Goal: Information Seeking & Learning: Learn about a topic

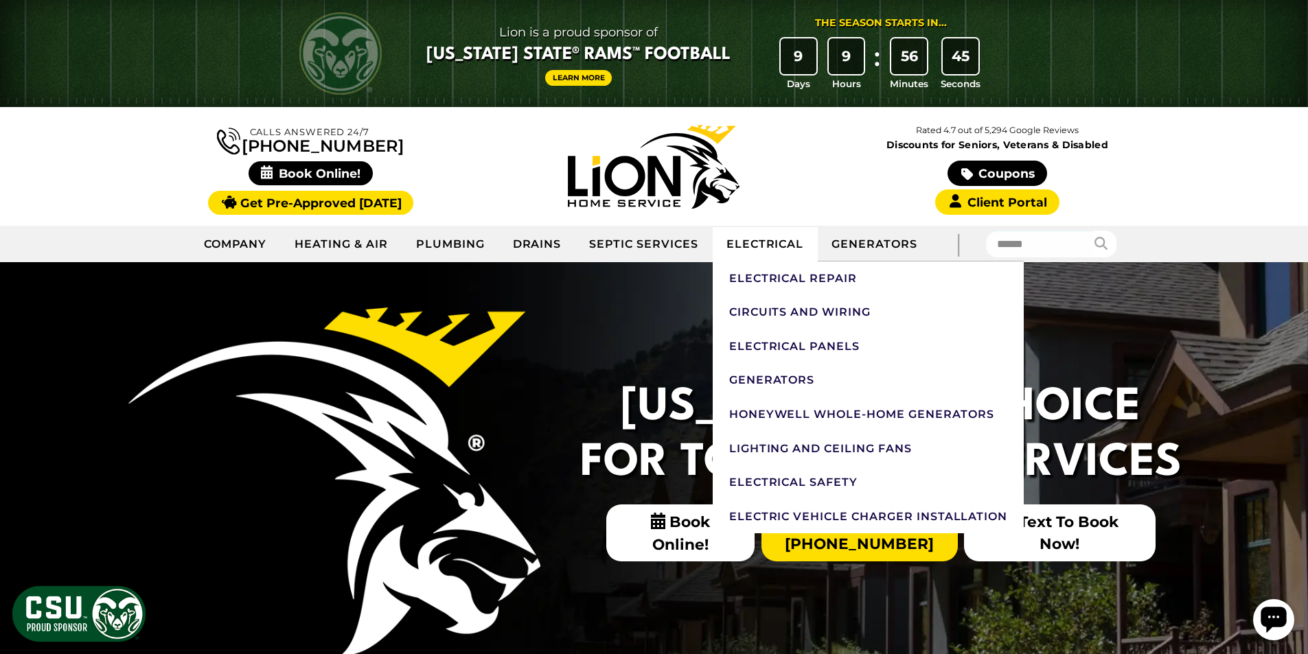
click at [755, 240] on link "Electrical" at bounding box center [766, 244] width 106 height 34
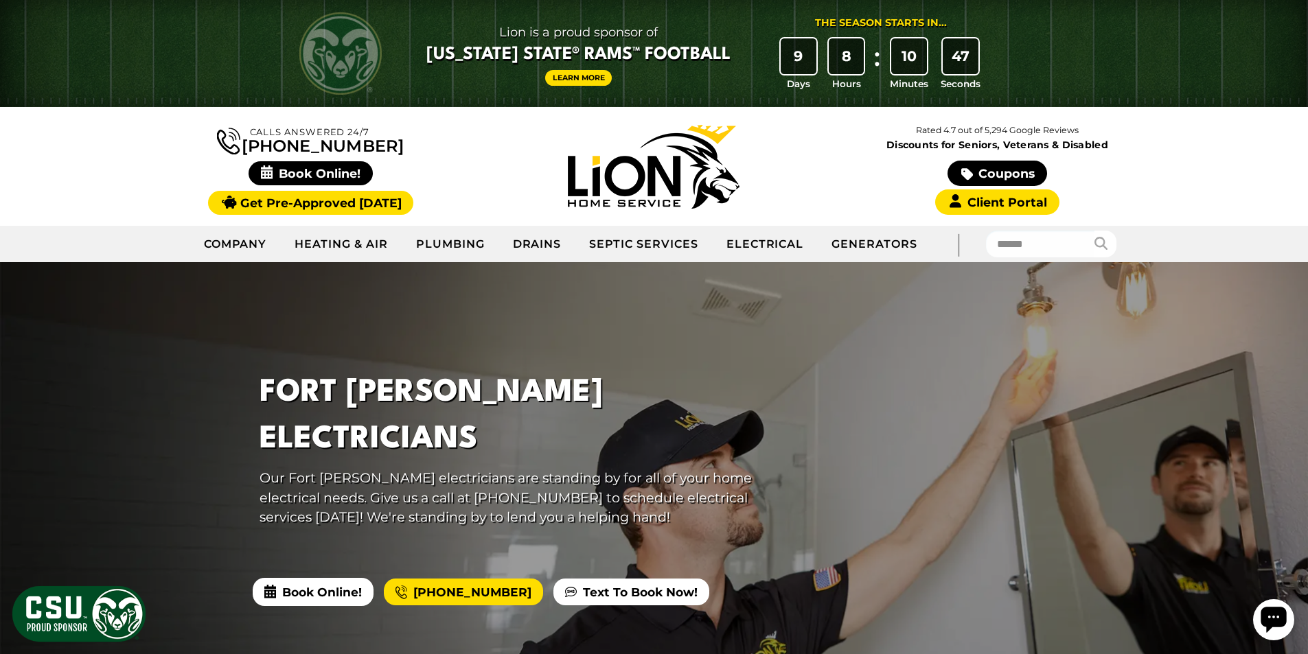
click at [577, 84] on link "Learn More" at bounding box center [578, 78] width 67 height 16
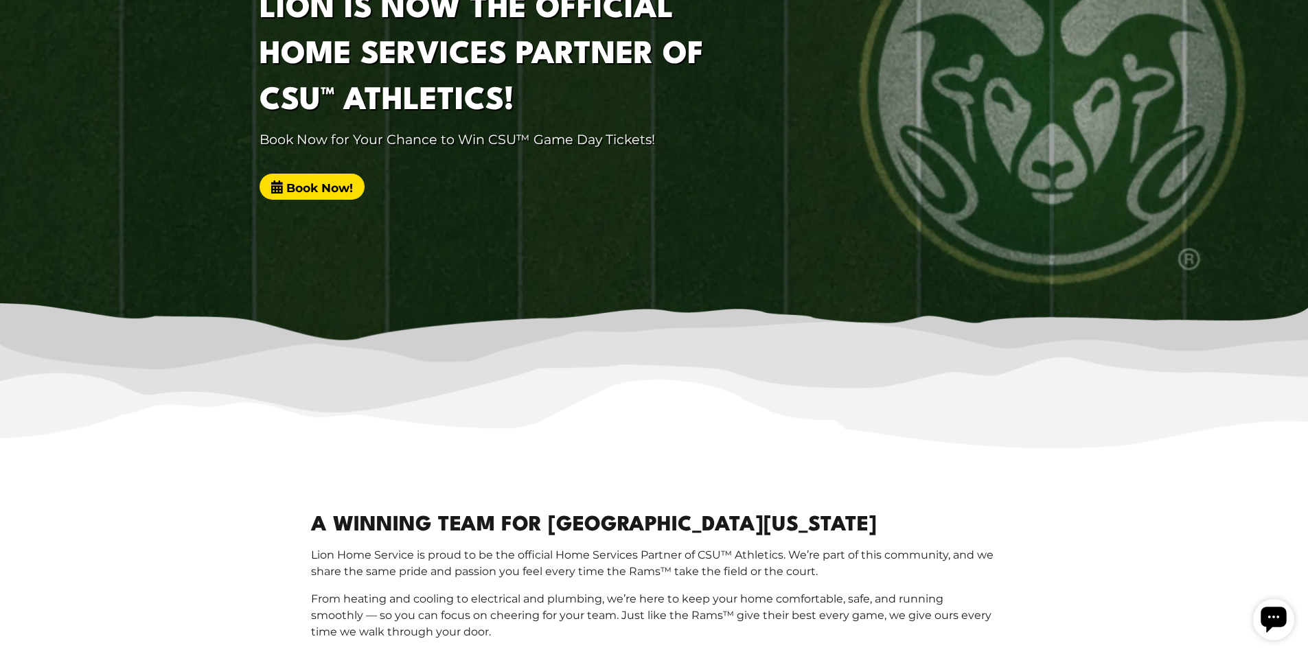
scroll to position [755, 0]
